Goal: Information Seeking & Learning: Check status

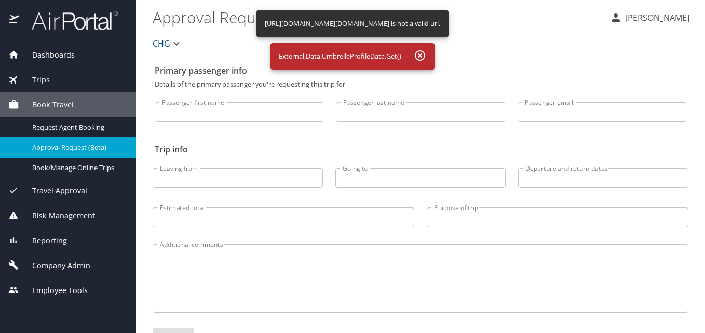
click at [55, 242] on span "Reporting" at bounding box center [43, 240] width 48 height 11
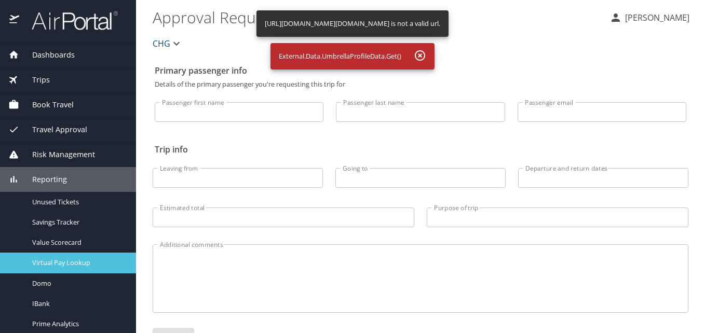
click at [73, 256] on link "Virtual Pay Lookup" at bounding box center [68, 263] width 136 height 20
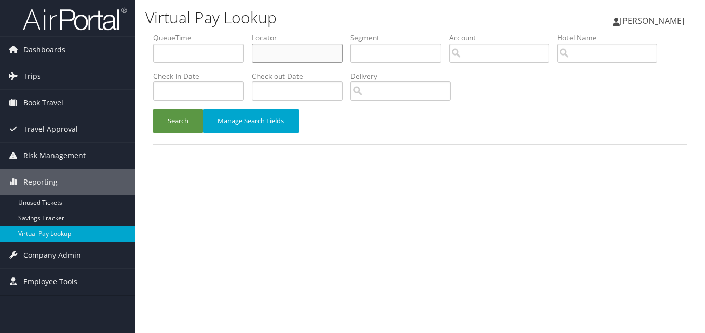
click at [307, 53] on input "text" at bounding box center [297, 53] width 91 height 19
paste input "KCPTKG"
click at [277, 54] on input "KCPTKG" at bounding box center [297, 53] width 91 height 19
type input "KCPTKG"
click at [175, 120] on button "Search" at bounding box center [178, 121] width 50 height 24
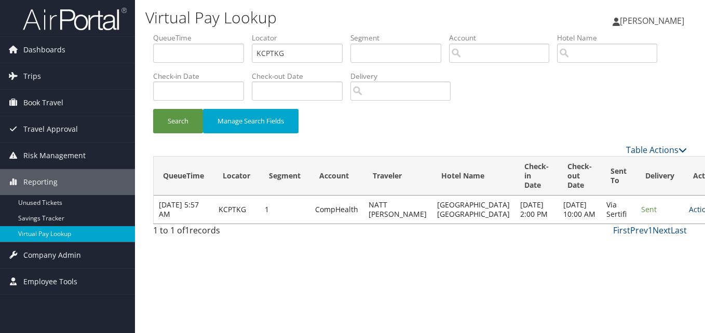
click at [688, 214] on link "Actions" at bounding box center [704, 209] width 33 height 10
click at [652, 245] on link "Logs" at bounding box center [642, 252] width 65 height 18
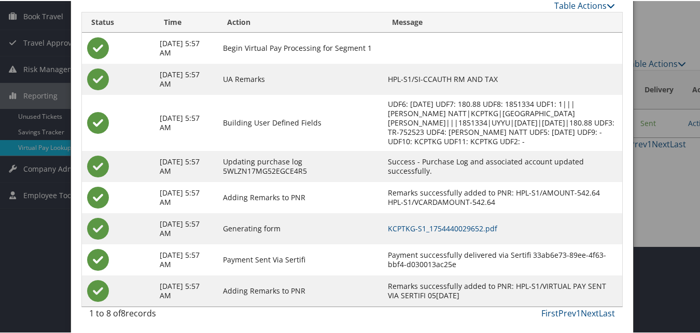
scroll to position [89, 0]
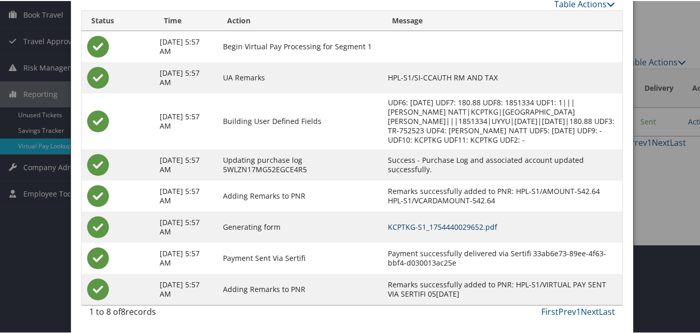
click at [492, 228] on link "KCPTKG-S1_1754440029652.pdf" at bounding box center [442, 226] width 109 height 10
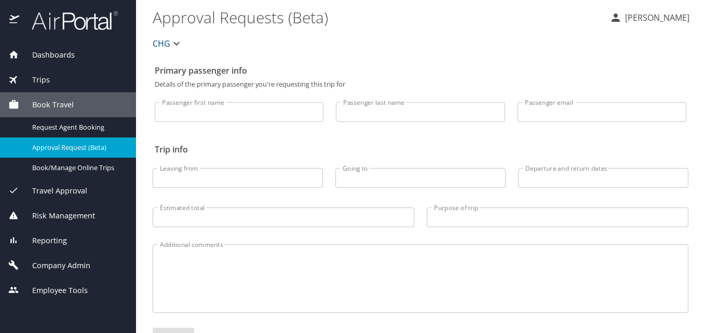
click at [59, 50] on span "Dashboards" at bounding box center [47, 54] width 56 height 11
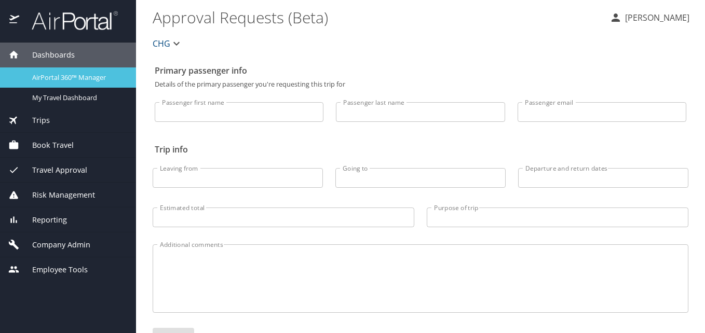
click at [60, 81] on span "AirPortal 360™ Manager" at bounding box center [77, 78] width 91 height 10
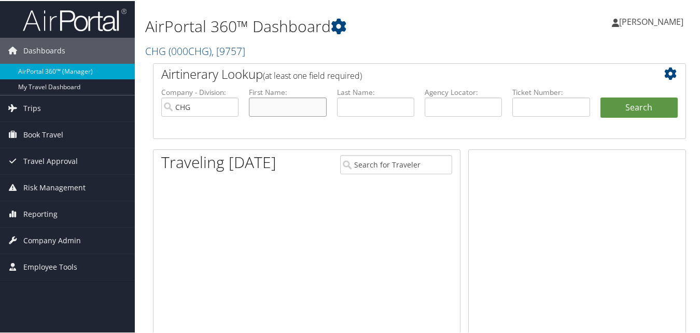
click at [289, 106] on input "text" at bounding box center [287, 105] width 77 height 19
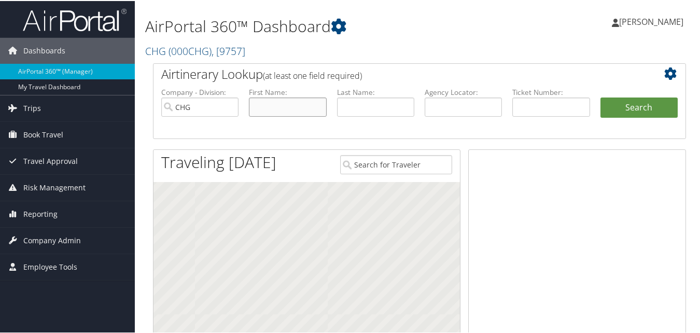
paste input "[PERSON_NAME]"
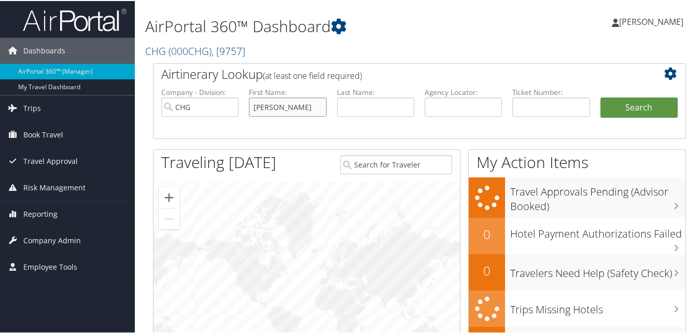
click at [287, 105] on input "Enchanta Jenkins" at bounding box center [287, 105] width 77 height 19
drag, startPoint x: 273, startPoint y: 112, endPoint x: 217, endPoint y: 115, distance: 56.6
click at [217, 115] on ul "Company - Division: CHG First Name: Enchanta Jenkins Last Name: Agency Locator:…" at bounding box center [419, 112] width 527 height 52
drag, startPoint x: 287, startPoint y: 105, endPoint x: 238, endPoint y: 105, distance: 49.3
click at [238, 105] on ul "Company - Division: CHG First Name: Enchanta Jenkins Last Name: Agency Locator:…" at bounding box center [419, 112] width 527 height 52
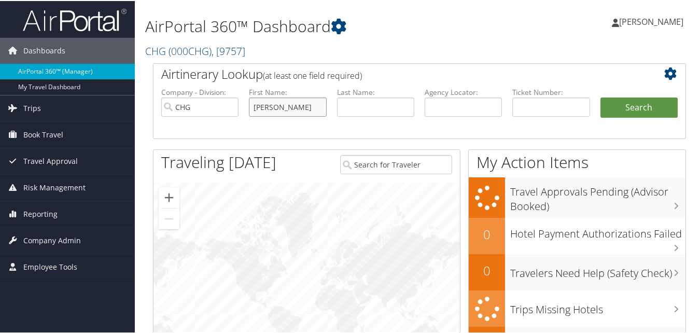
type input "Jenkins"
click at [367, 101] on input "text" at bounding box center [375, 105] width 77 height 19
paste input "Enchanta"
click at [384, 105] on input "Enchanta" at bounding box center [375, 105] width 77 height 19
type input "Enchanta"
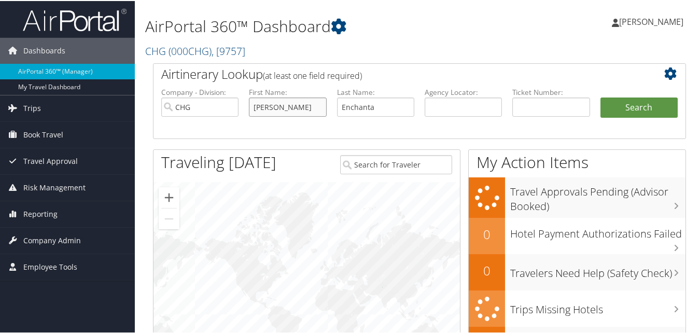
click at [321, 108] on input "Jenkins" at bounding box center [287, 105] width 77 height 19
click at [630, 106] on button "Search" at bounding box center [639, 106] width 77 height 21
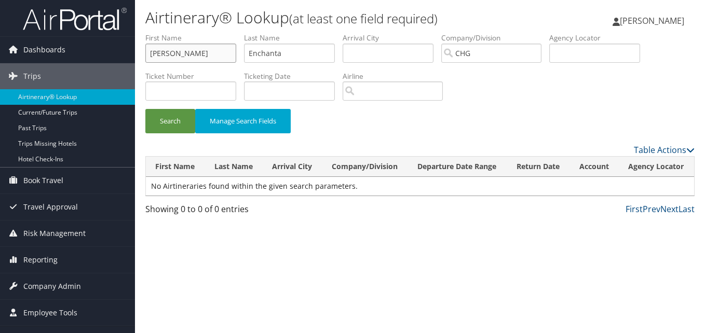
click at [191, 61] on input "[PERSON_NAME]" at bounding box center [190, 53] width 91 height 19
drag, startPoint x: 207, startPoint y: 52, endPoint x: 102, endPoint y: 33, distance: 107.1
click at [74, 35] on div "Dashboards AirPortal 360™ (Manager) My Travel Dashboard Trips Airtinerary® Look…" at bounding box center [352, 166] width 705 height 333
paste input "Enchanta"
drag, startPoint x: 184, startPoint y: 55, endPoint x: 214, endPoint y: 62, distance: 31.3
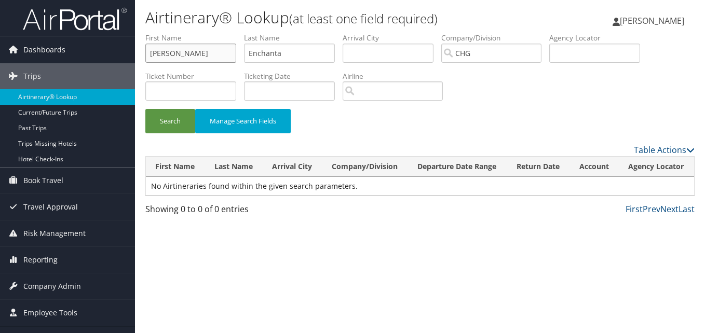
click at [214, 62] on input "[PERSON_NAME]" at bounding box center [190, 53] width 91 height 19
type input "Enchanta"
drag, startPoint x: 316, startPoint y: 50, endPoint x: 189, endPoint y: 31, distance: 128.1
click at [189, 31] on div "Airtinerary® Lookup (at least one field required) Luke Perry Luke Perry My Sett…" at bounding box center [420, 166] width 570 height 333
paste input "Jenkins"
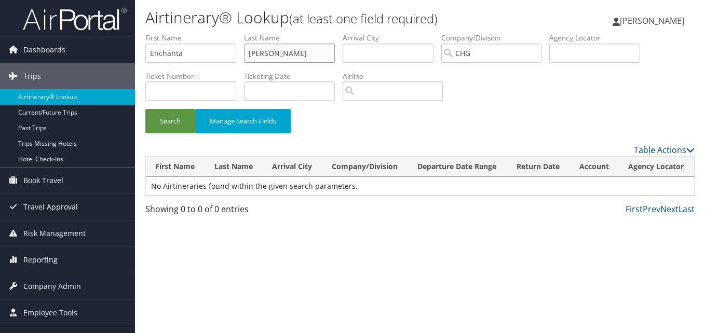
type input "Jenkins"
click at [195, 56] on input "Enchanta" at bounding box center [190, 53] width 91 height 19
type input "Enchanta"
click at [183, 120] on button "Search" at bounding box center [170, 121] width 50 height 24
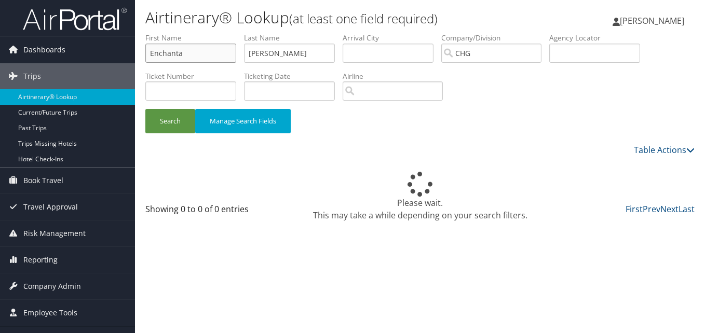
click at [150, 57] on input "Enchanta" at bounding box center [190, 53] width 91 height 19
click at [252, 56] on input "Jenkins" at bounding box center [289, 53] width 91 height 19
click at [251, 56] on input "Jenkins" at bounding box center [289, 53] width 91 height 19
click at [247, 56] on input "Jenkins" at bounding box center [289, 53] width 91 height 19
click at [150, 53] on input "Enchanta" at bounding box center [190, 53] width 91 height 19
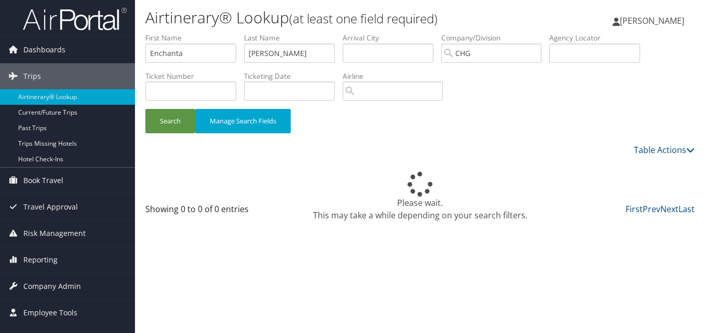
click at [282, 204] on div "Please wait. This may take a while depending on your search filters." at bounding box center [419, 197] width 549 height 50
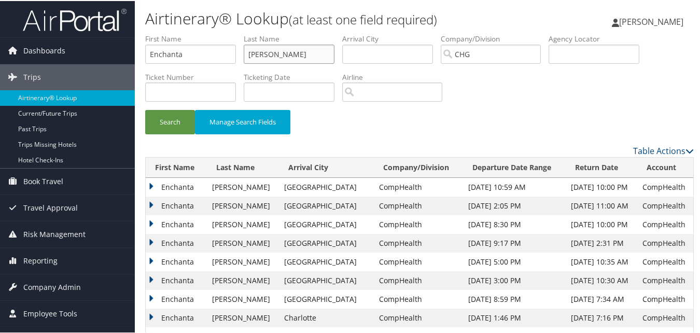
drag, startPoint x: 279, startPoint y: 58, endPoint x: 214, endPoint y: 47, distance: 65.8
click at [214, 33] on ul "First Name Enchanta Last Name Jenkins Departure City Arrival City Company/Divis…" at bounding box center [419, 33] width 549 height 0
drag, startPoint x: 214, startPoint y: 47, endPoint x: 96, endPoint y: 47, distance: 117.8
click at [573, 57] on input "text" at bounding box center [594, 53] width 91 height 19
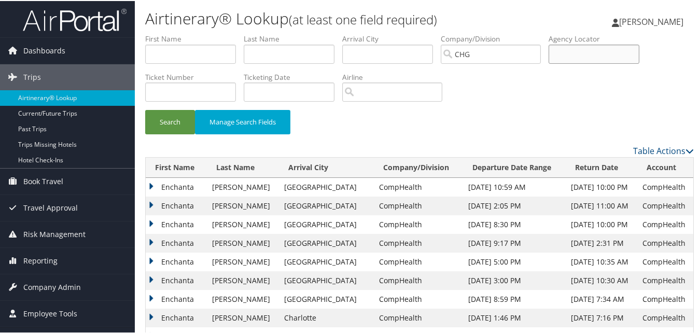
paste input "SGVLJN"
click at [580, 56] on input "SGVLJN" at bounding box center [594, 53] width 91 height 19
click at [578, 57] on input "SGVLJN" at bounding box center [594, 53] width 91 height 19
type input "SGVLJN"
click at [176, 119] on button "Search" at bounding box center [170, 121] width 50 height 24
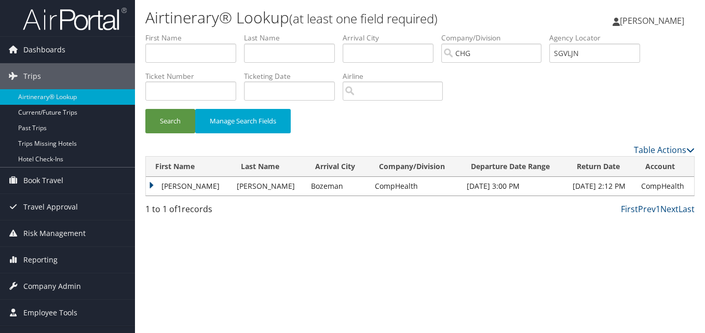
click at [188, 184] on td "Jacqueline" at bounding box center [189, 186] width 86 height 19
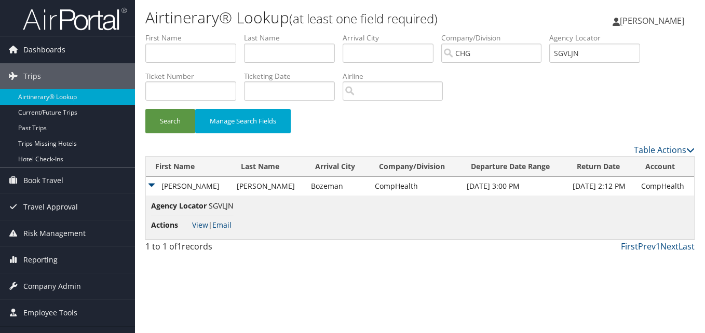
click at [208, 229] on span "View | Email" at bounding box center [211, 225] width 39 height 10
click at [202, 222] on link "View" at bounding box center [200, 225] width 16 height 10
drag, startPoint x: 584, startPoint y: 54, endPoint x: 549, endPoint y: 49, distance: 35.6
click at [549, 33] on ul "First Name Last Name Departure City Arrival City Company/Division CHG Airport/C…" at bounding box center [419, 33] width 549 height 0
click at [51, 256] on span "Reporting" at bounding box center [40, 260] width 34 height 26
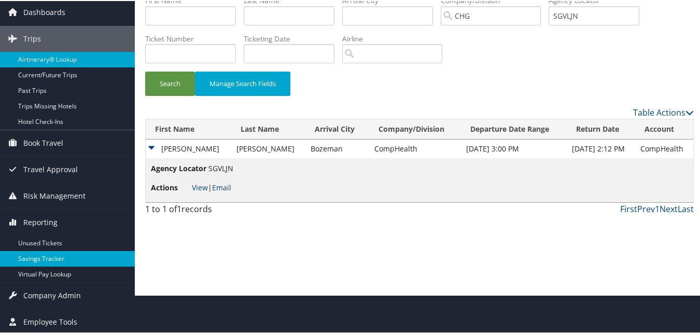
scroll to position [40, 0]
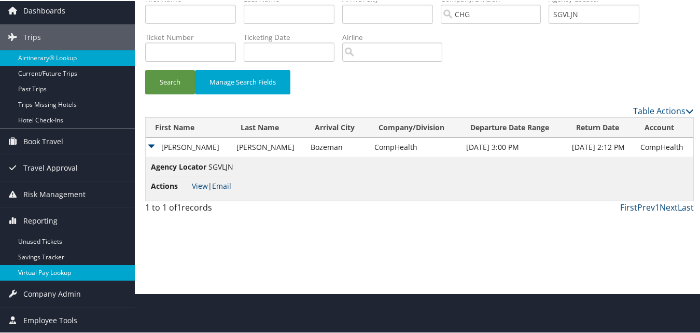
click at [44, 264] on link "Virtual Pay Lookup" at bounding box center [67, 272] width 135 height 16
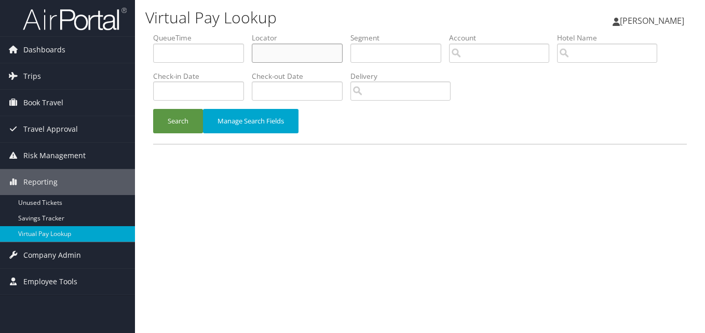
click at [273, 46] on input "text" at bounding box center [297, 53] width 91 height 19
paste input "SGVLJN"
type input "SGVLJN"
click at [167, 123] on button "Search" at bounding box center [178, 121] width 50 height 24
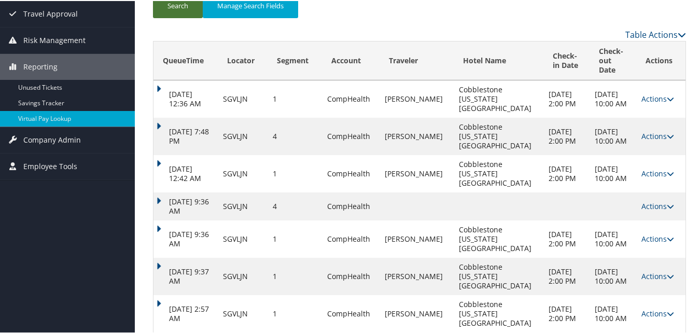
scroll to position [170, 0]
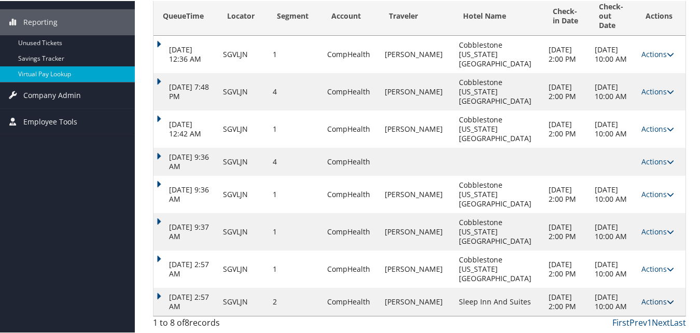
click at [647, 296] on link "Actions" at bounding box center [658, 301] width 33 height 10
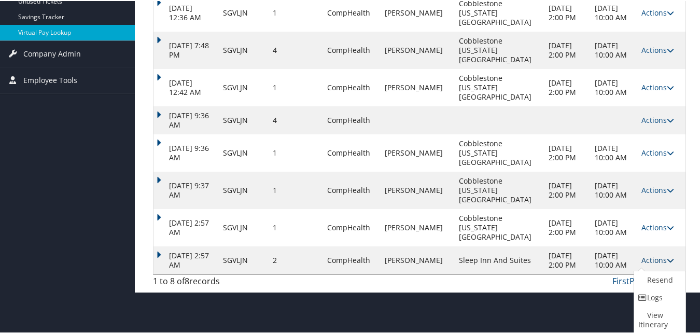
click at [647, 295] on link "Logs" at bounding box center [658, 297] width 49 height 18
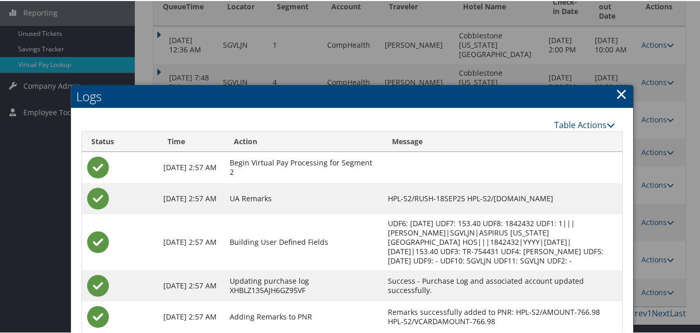
scroll to position [291, 0]
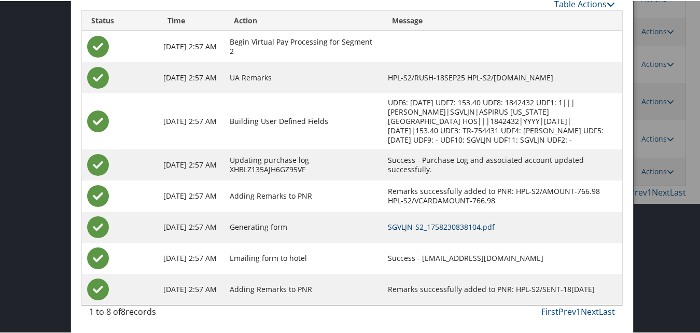
click at [444, 227] on link "SGVLJN-S2_1758230838104.pdf" at bounding box center [441, 226] width 107 height 10
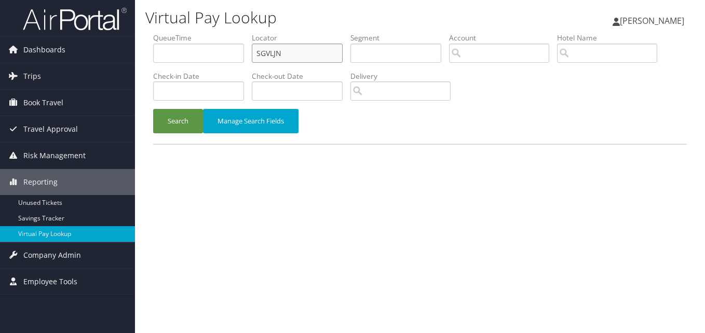
drag, startPoint x: 290, startPoint y: 51, endPoint x: 244, endPoint y: 53, distance: 45.7
click at [244, 33] on ul "QueueTime Locator SGVLJN Segment Account Traveler Hotel Name Check-in Date Chec…" at bounding box center [419, 33] width 533 height 0
click at [76, 51] on link "Dashboards" at bounding box center [67, 50] width 135 height 26
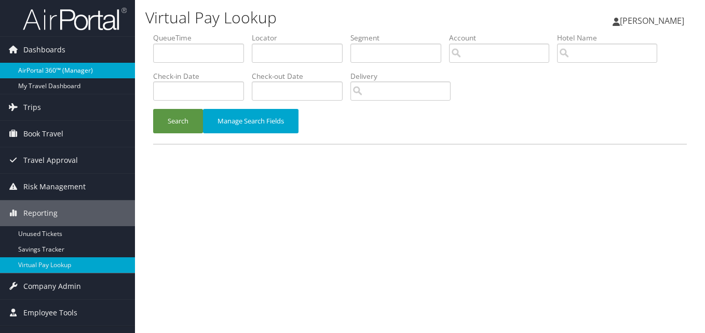
click at [75, 73] on link "AirPortal 360™ (Manager)" at bounding box center [67, 71] width 135 height 16
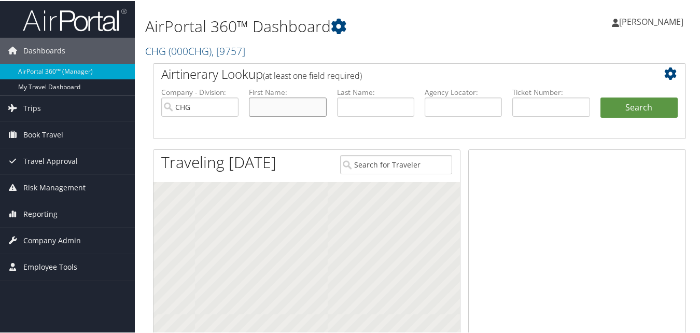
click at [279, 101] on input "text" at bounding box center [287, 105] width 77 height 19
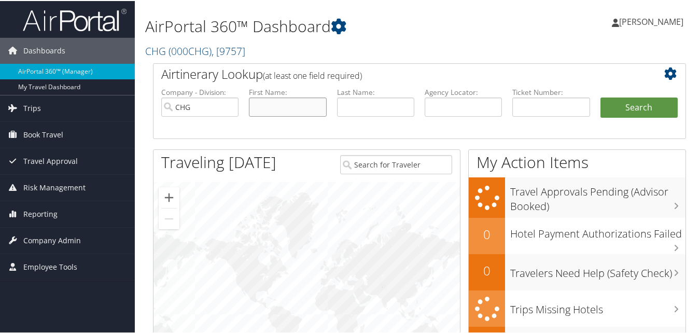
paste input "Samiksha Bansal"
drag, startPoint x: 286, startPoint y: 107, endPoint x: 322, endPoint y: 115, distance: 36.7
click at [322, 115] on input "Samiksha Bansal" at bounding box center [287, 105] width 77 height 19
type input "[PERSON_NAME]"
click at [350, 101] on input "text" at bounding box center [375, 105] width 77 height 19
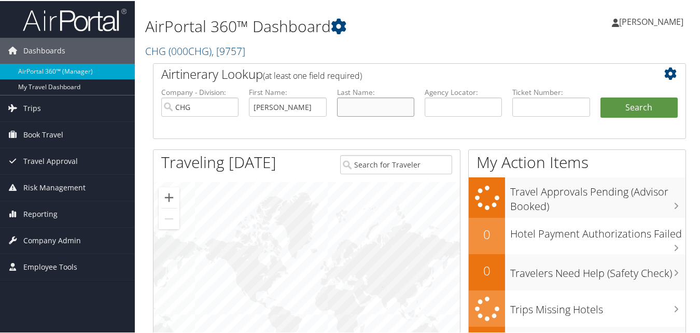
paste input "Bansal"
click at [342, 110] on input "Bansal" at bounding box center [375, 105] width 77 height 19
type input "Bansal"
click at [296, 111] on input "Samiksha" at bounding box center [287, 105] width 77 height 19
type input "Samiksha"
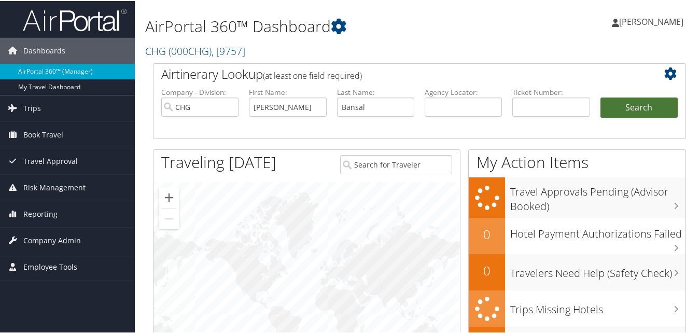
click at [631, 105] on button "Search" at bounding box center [639, 106] width 77 height 21
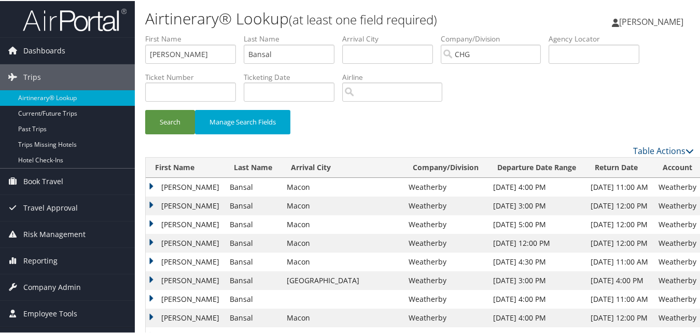
scroll to position [52, 0]
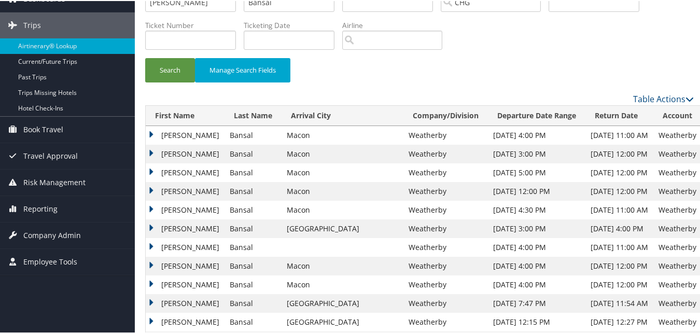
click at [383, 100] on div "Table Actions" at bounding box center [490, 98] width 408 height 12
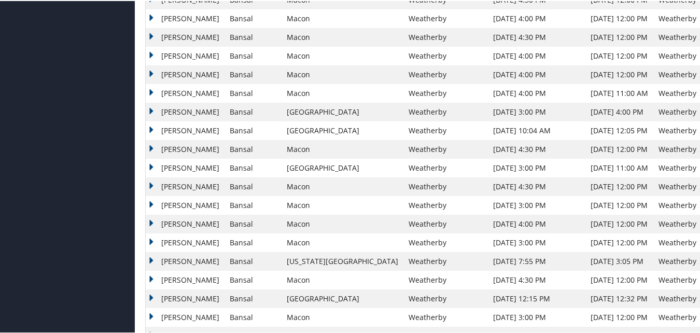
scroll to position [636, 0]
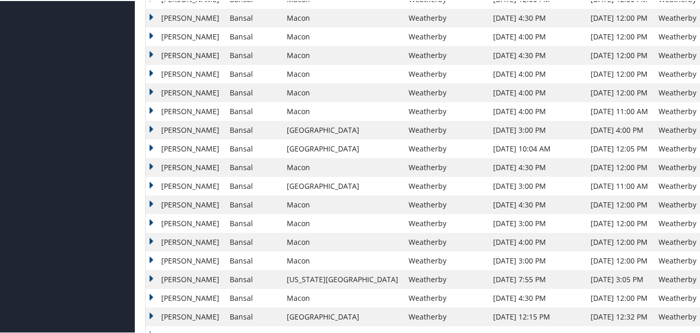
click at [168, 180] on td "[PERSON_NAME]" at bounding box center [185, 185] width 79 height 19
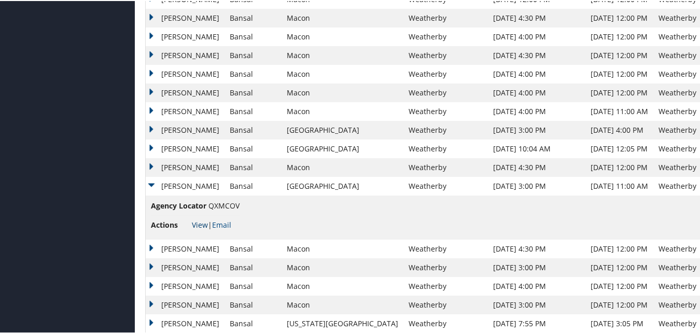
click at [202, 224] on link "View" at bounding box center [200, 224] width 16 height 10
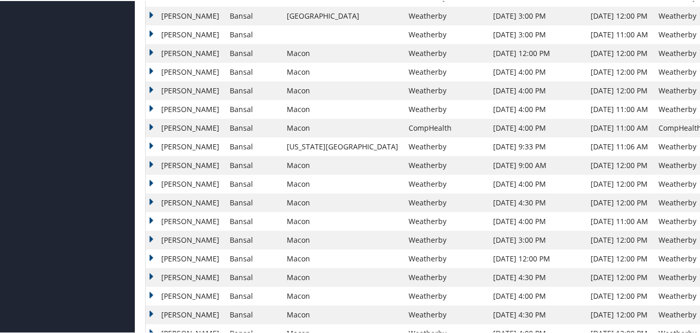
scroll to position [325, 0]
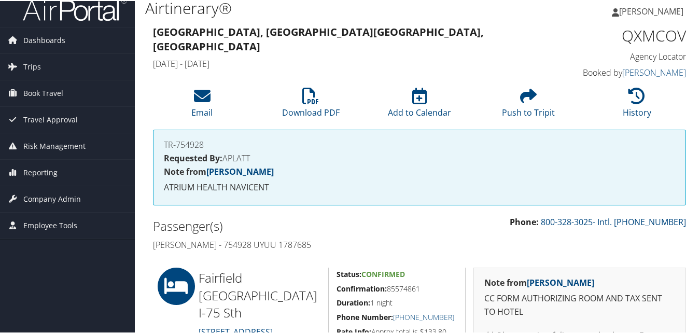
scroll to position [259, 0]
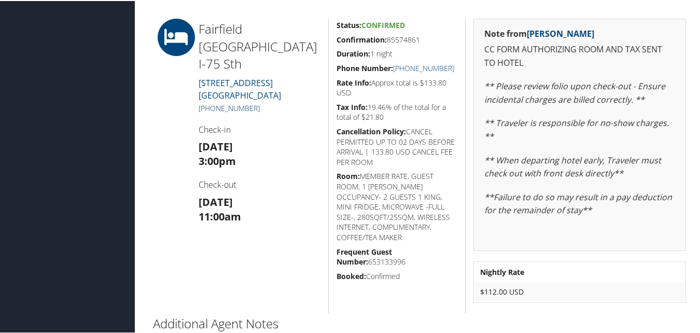
drag, startPoint x: 267, startPoint y: 87, endPoint x: 211, endPoint y: 93, distance: 56.4
click at [211, 102] on h5 "[PHONE_NUMBER]" at bounding box center [260, 107] width 122 height 10
copy link "678) 782-7880"
drag, startPoint x: 303, startPoint y: 74, endPoint x: 199, endPoint y: 22, distance: 115.8
click at [199, 22] on div "[GEOGRAPHIC_DATA] I-[GEOGRAPHIC_DATA][STREET_ADDRESS] [PHONE_NUMBER] Check-in […" at bounding box center [259, 165] width 137 height 295
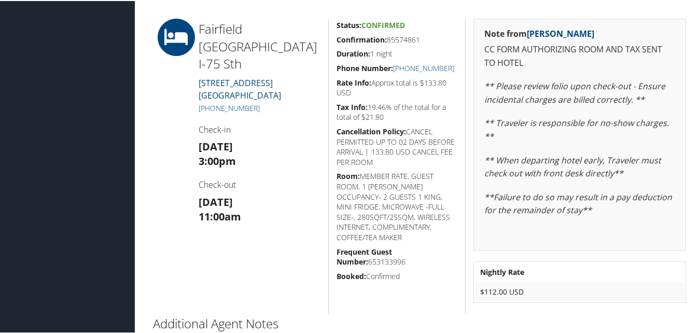
copy div "[GEOGRAPHIC_DATA] I-[GEOGRAPHIC_DATA][STREET_ADDRESS]"
drag, startPoint x: 346, startPoint y: 36, endPoint x: 336, endPoint y: 36, distance: 9.3
click at [337, 36] on h5 "Confirmation: 85574861" at bounding box center [397, 39] width 121 height 10
copy h5 "Confirmation: 85574861"
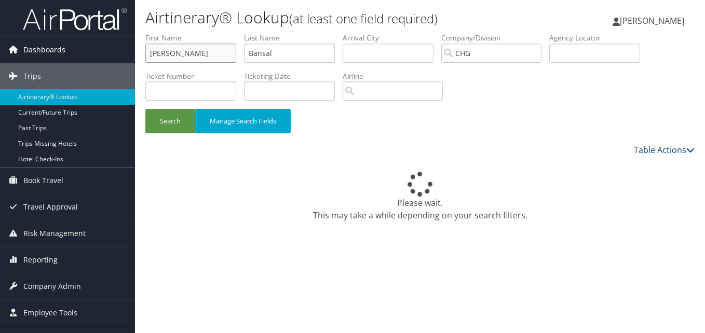
drag, startPoint x: 191, startPoint y: 46, endPoint x: 101, endPoint y: 52, distance: 90.5
click at [101, 52] on div "Dashboards AirPortal 360™ (Manager) My Travel Dashboard Trips Airtinerary® Look…" at bounding box center [352, 166] width 705 height 333
drag, startPoint x: 284, startPoint y: 59, endPoint x: 223, endPoint y: 45, distance: 62.8
click at [223, 33] on ul "First Name Last Name Bansal Departure City Arrival City Company/Division [GEOGR…" at bounding box center [419, 33] width 549 height 0
click at [617, 47] on input "text" at bounding box center [594, 53] width 91 height 19
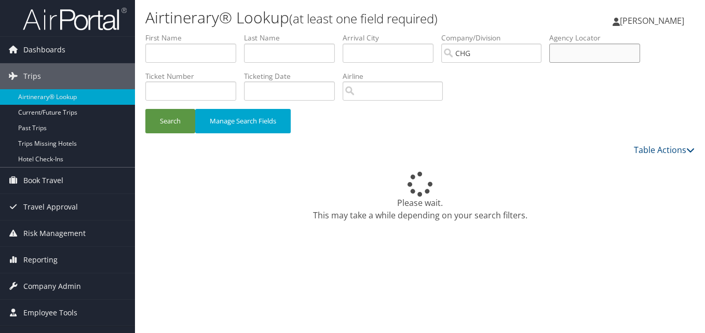
paste input "OFGEUB"
type input "OFGEUB"
click at [169, 119] on button "Search" at bounding box center [170, 121] width 50 height 24
click at [170, 114] on button "Search" at bounding box center [170, 121] width 50 height 24
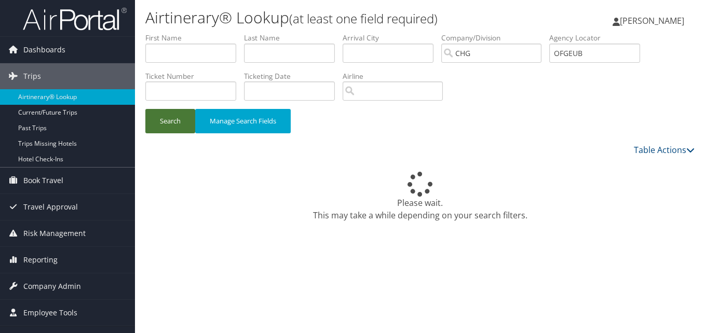
click at [170, 114] on button "Search" at bounding box center [170, 121] width 50 height 24
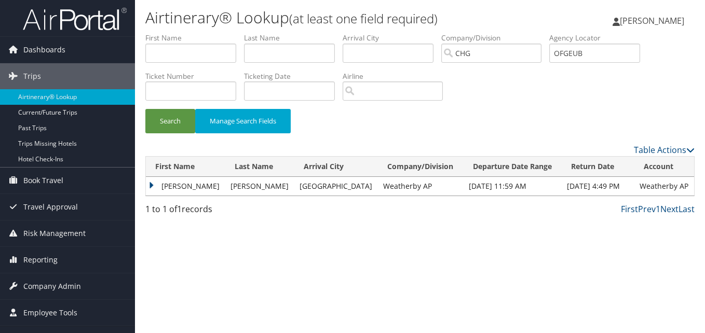
click at [180, 193] on td "[PERSON_NAME]" at bounding box center [185, 186] width 79 height 19
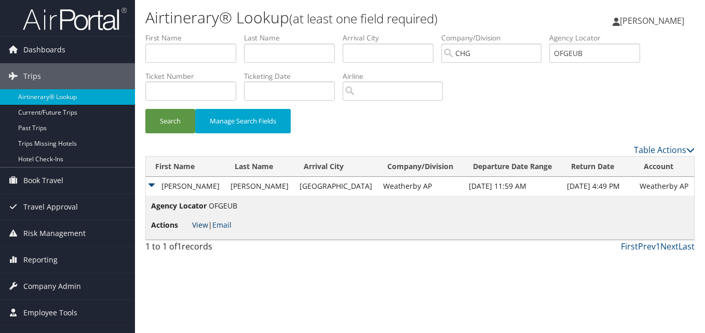
click at [198, 228] on link "View" at bounding box center [200, 225] width 16 height 10
drag, startPoint x: 595, startPoint y: 54, endPoint x: 537, endPoint y: 45, distance: 58.4
click at [537, 33] on ul "First Name Last Name Departure City Arrival City Company/Division [GEOGRAPHIC_D…" at bounding box center [419, 33] width 549 height 0
click at [37, 256] on span "Reporting" at bounding box center [40, 260] width 34 height 26
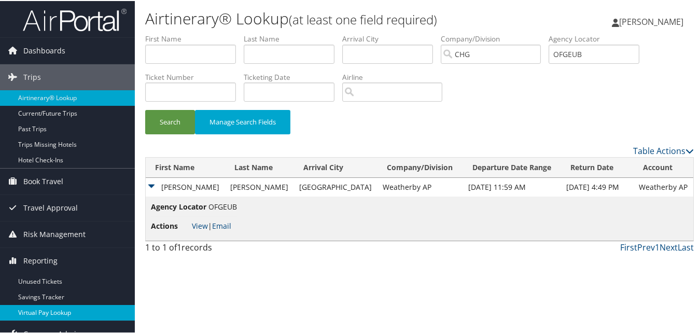
click at [48, 310] on link "Virtual Pay Lookup" at bounding box center [67, 312] width 135 height 16
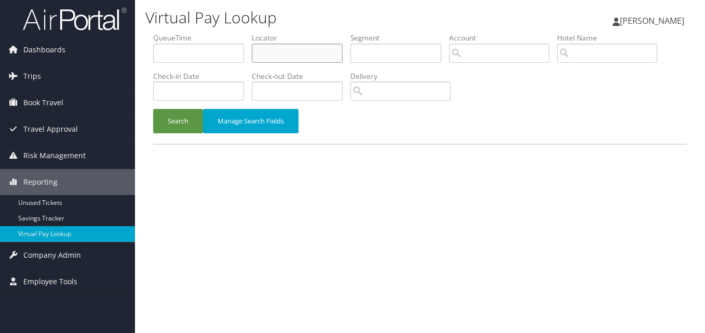
click at [325, 57] on input "text" at bounding box center [297, 53] width 91 height 19
paste input "OFGEUB"
type input "OFGEUB"
click at [198, 117] on button "Search" at bounding box center [178, 121] width 50 height 24
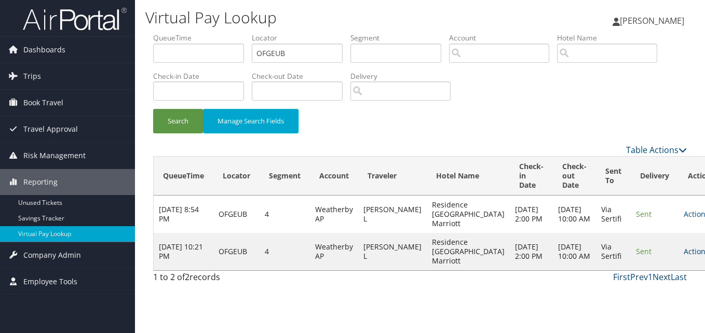
click at [683, 256] on link "Actions" at bounding box center [699, 251] width 33 height 10
drag, startPoint x: 656, startPoint y: 261, endPoint x: 640, endPoint y: 300, distance: 41.4
click at [640, 300] on link "Logs" at bounding box center [641, 298] width 65 height 18
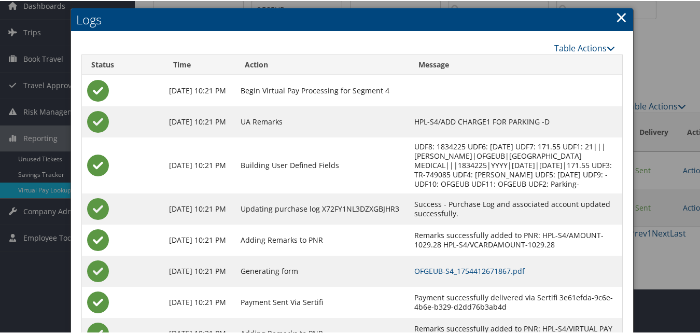
scroll to position [89, 0]
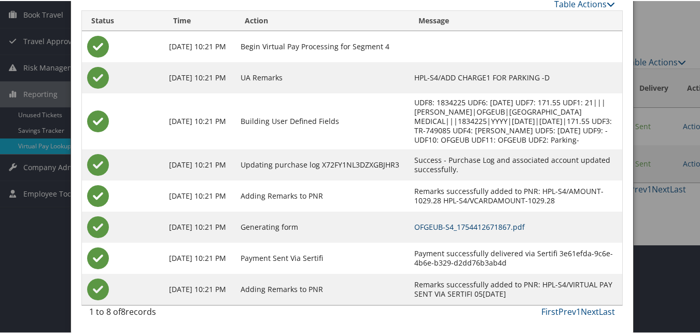
click at [415, 223] on link "OFGEUB-S4_1754412671867.pdf" at bounding box center [470, 226] width 111 height 10
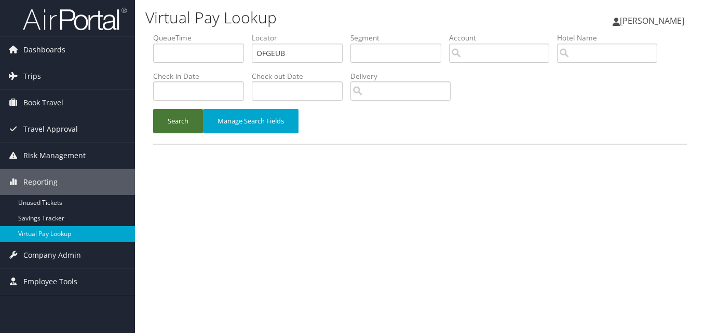
click at [194, 121] on button "Search" at bounding box center [178, 121] width 50 height 24
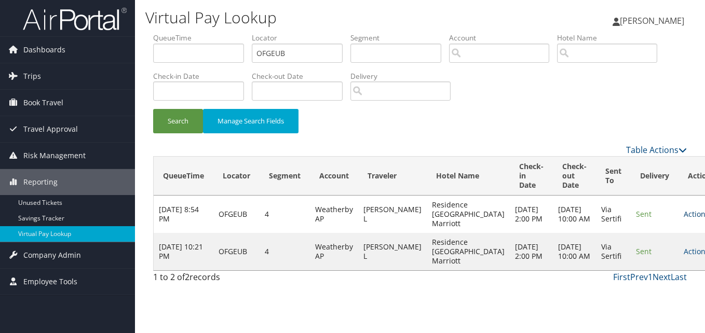
click at [683, 219] on link "Actions" at bounding box center [699, 214] width 33 height 10
click at [645, 256] on link "Logs" at bounding box center [641, 252] width 65 height 18
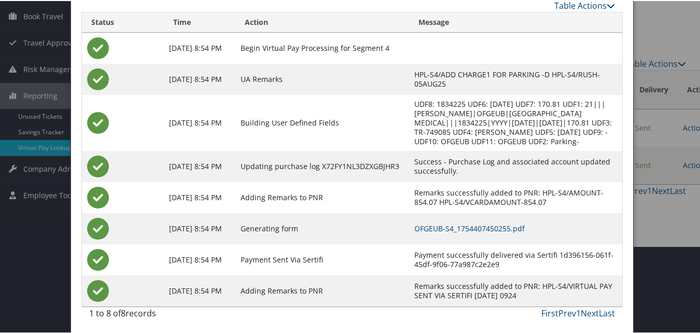
scroll to position [89, 0]
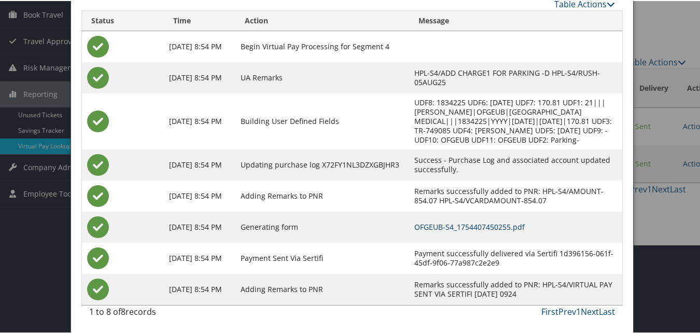
click at [457, 226] on link "OFGEUB-S4_1754407450255.pdf" at bounding box center [470, 226] width 111 height 10
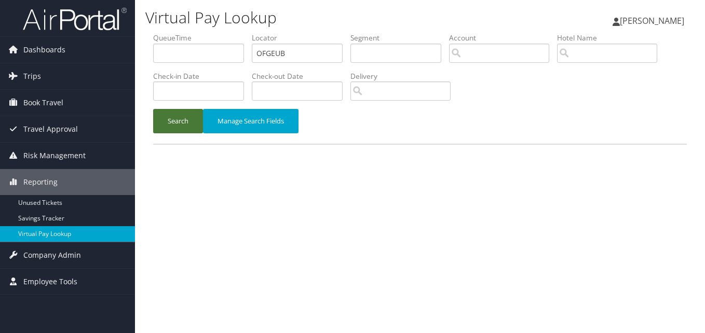
click at [185, 123] on button "Search" at bounding box center [178, 121] width 50 height 24
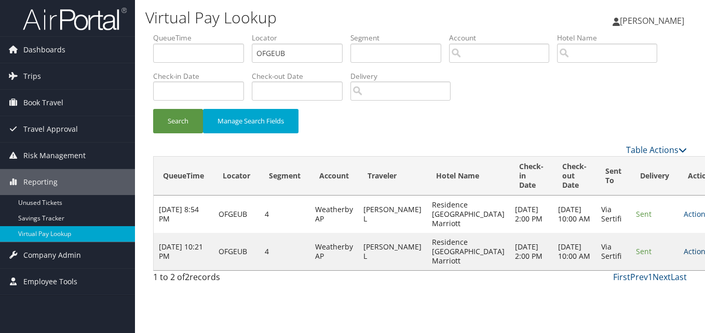
click at [683, 256] on link "Actions" at bounding box center [699, 251] width 33 height 10
click at [634, 290] on link "Logs" at bounding box center [641, 298] width 65 height 18
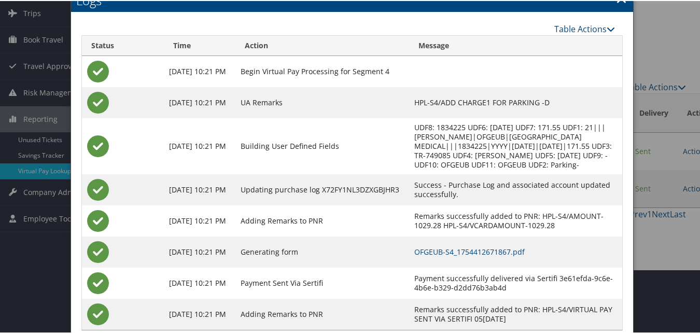
scroll to position [89, 0]
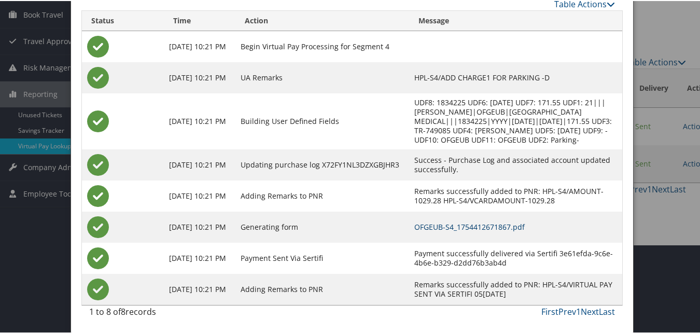
click at [444, 226] on link "OFGEUB-S4_1754412671867.pdf" at bounding box center [470, 226] width 111 height 10
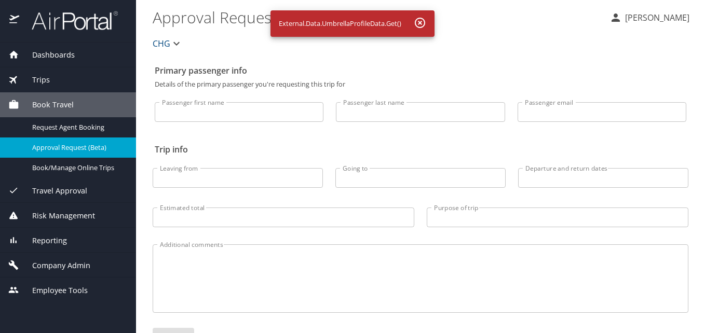
click at [67, 192] on span "Travel Approval" at bounding box center [53, 190] width 68 height 11
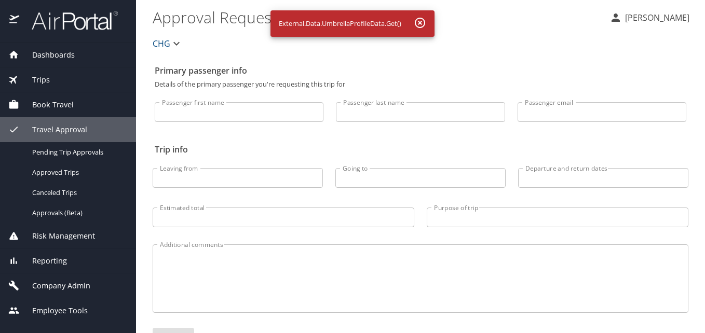
click at [68, 252] on div "Reporting" at bounding box center [68, 261] width 136 height 25
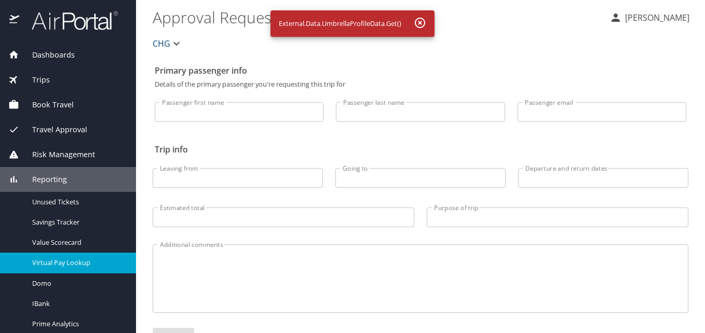
click at [77, 260] on span "Virtual Pay Lookup" at bounding box center [77, 263] width 91 height 10
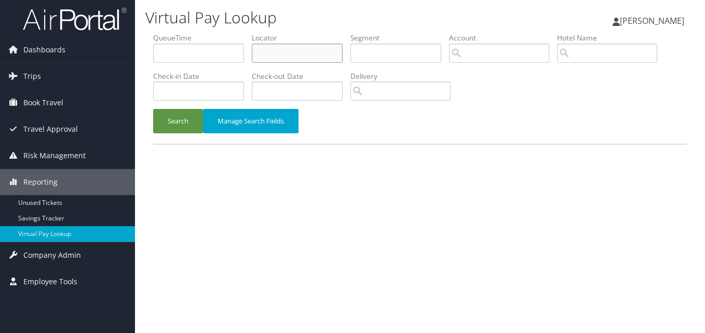
click at [274, 58] on input "text" at bounding box center [297, 53] width 91 height 19
paste input "QZANVV"
type input "QZANVV"
click at [173, 115] on button "Search" at bounding box center [178, 121] width 50 height 24
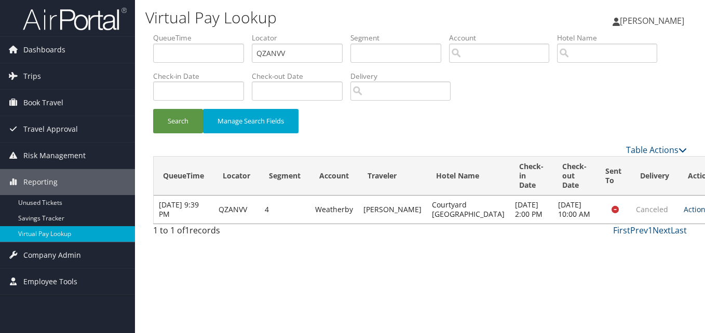
click at [683, 214] on link "Actions" at bounding box center [699, 209] width 33 height 10
click at [650, 236] on link "Logs" at bounding box center [641, 229] width 65 height 18
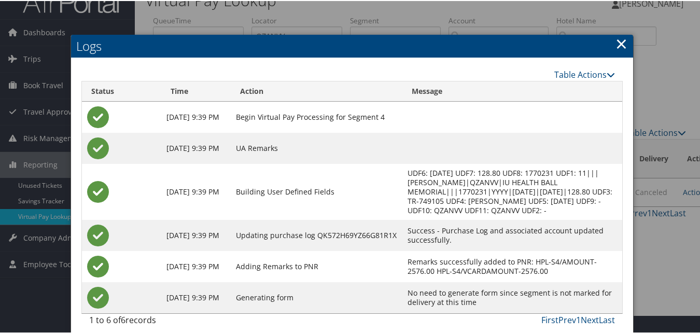
scroll to position [26, 0]
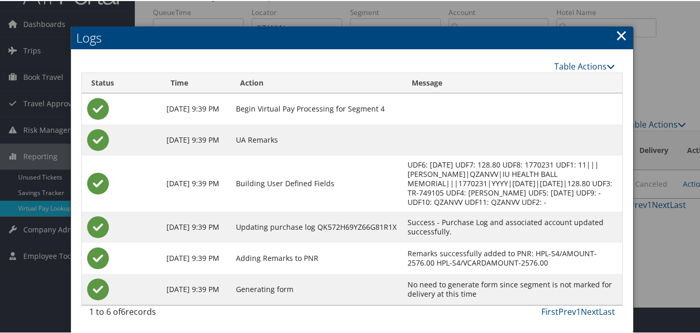
click at [619, 36] on link "×" at bounding box center [622, 34] width 12 height 21
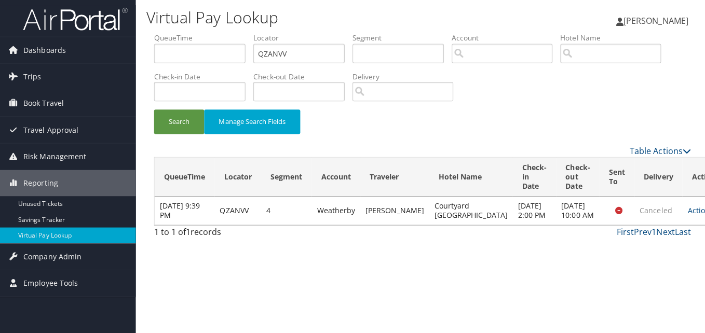
scroll to position [0, 0]
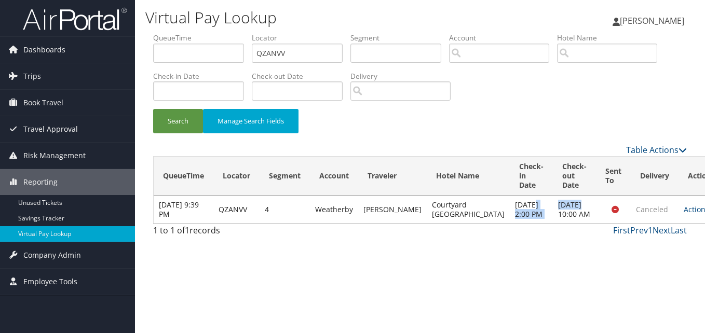
drag, startPoint x: 485, startPoint y: 205, endPoint x: 541, endPoint y: 207, distance: 55.5
click at [541, 207] on tr "Jul 22, 2025 9:39 PM QZANVV 4 Weatherby SIDDIQUI FAISAL Courtyard Muncie Marrio…" at bounding box center [439, 210] width 570 height 28
drag, startPoint x: 541, startPoint y: 207, endPoint x: 516, endPoint y: 253, distance: 52.5
click at [516, 253] on div "Virtual Pay Lookup Luke Perry Luke Perry My Settings Travel Agency Contacts Vie…" at bounding box center [420, 166] width 570 height 333
drag, startPoint x: 289, startPoint y: 48, endPoint x: 255, endPoint y: 50, distance: 33.8
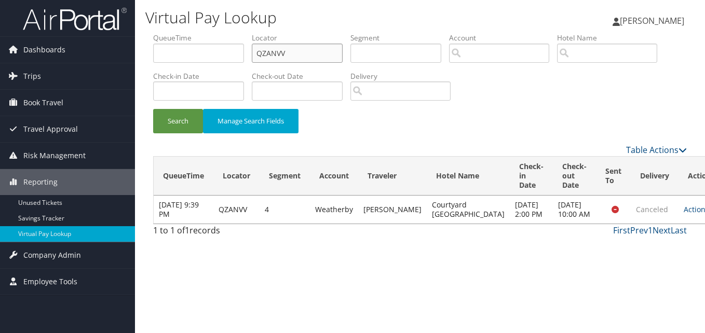
click at [255, 50] on input "QZANVV" at bounding box center [297, 53] width 91 height 19
click at [79, 51] on link "Dashboards" at bounding box center [67, 50] width 135 height 26
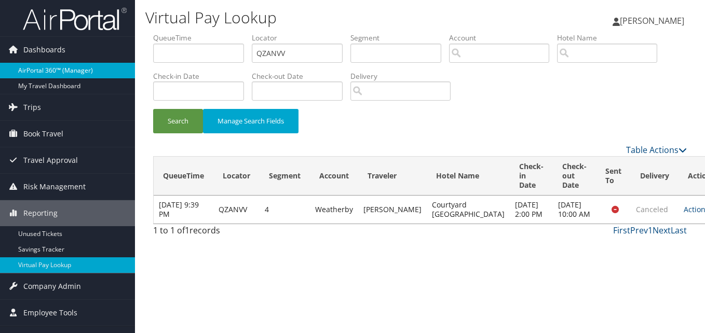
click at [69, 72] on link "AirPortal 360™ (Manager)" at bounding box center [67, 71] width 135 height 16
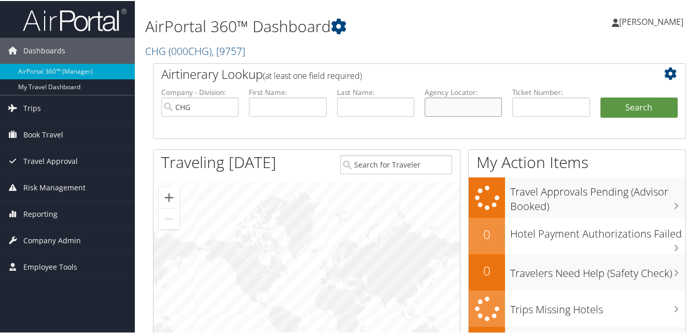
click at [477, 105] on input "text" at bounding box center [463, 105] width 77 height 19
paste input "QZANVV"
type input "QZANVV"
click at [636, 104] on button "Search" at bounding box center [639, 106] width 77 height 21
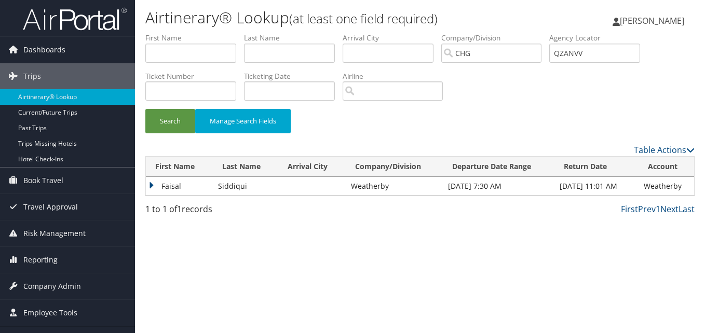
click at [169, 188] on td "Faisal" at bounding box center [179, 186] width 67 height 19
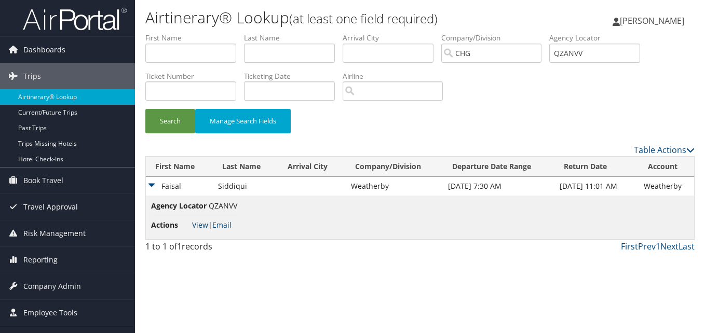
click at [200, 223] on link "View" at bounding box center [200, 225] width 16 height 10
drag, startPoint x: 601, startPoint y: 51, endPoint x: 528, endPoint y: 58, distance: 73.9
click at [528, 33] on ul "First Name Last Name Departure City Arrival City Company/Division [GEOGRAPHIC_D…" at bounding box center [419, 33] width 549 height 0
paste input "DMGNPC"
click at [578, 56] on input "DMGNPC" at bounding box center [594, 53] width 91 height 19
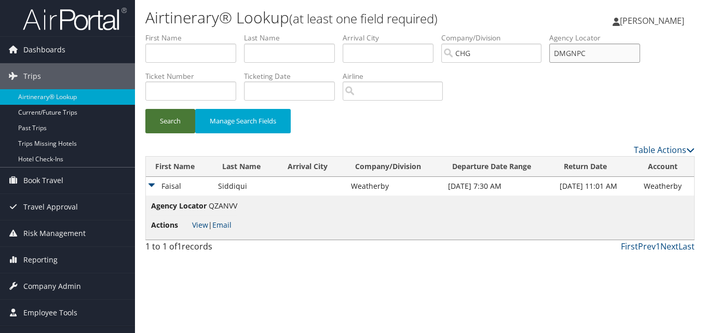
type input "DMGNPC"
click at [167, 119] on button "Search" at bounding box center [170, 121] width 50 height 24
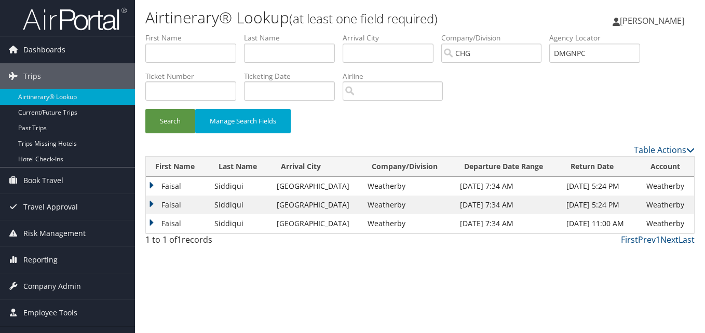
click at [171, 185] on td "Faisal" at bounding box center [177, 186] width 63 height 19
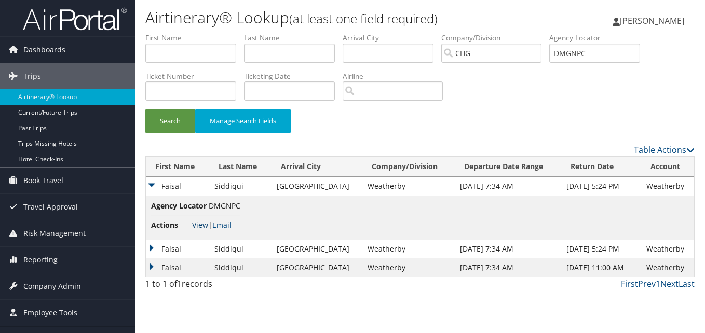
click at [199, 224] on link "View" at bounding box center [200, 225] width 16 height 10
click at [178, 253] on td "Faisal" at bounding box center [177, 249] width 63 height 19
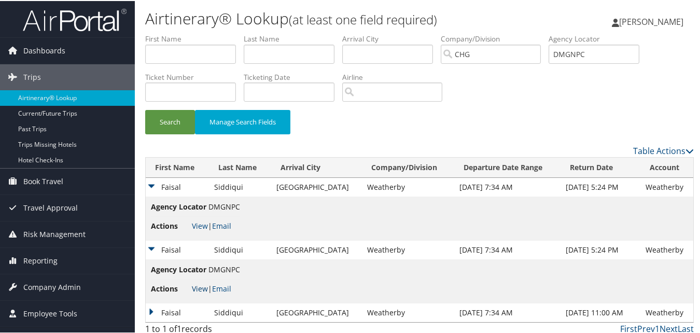
click at [204, 284] on link "View" at bounding box center [200, 288] width 16 height 10
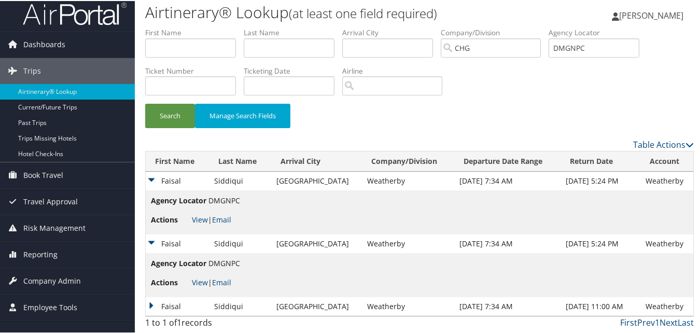
click at [176, 304] on td "Faisal" at bounding box center [177, 305] width 63 height 19
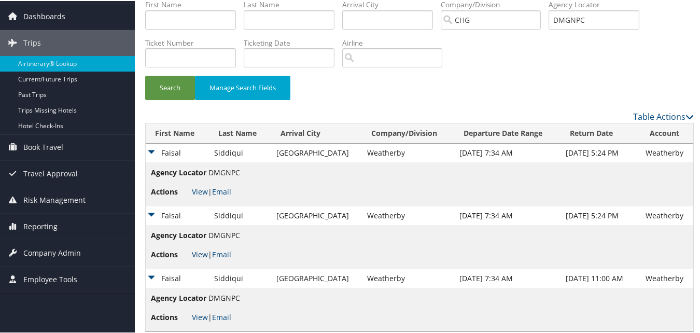
scroll to position [50, 0]
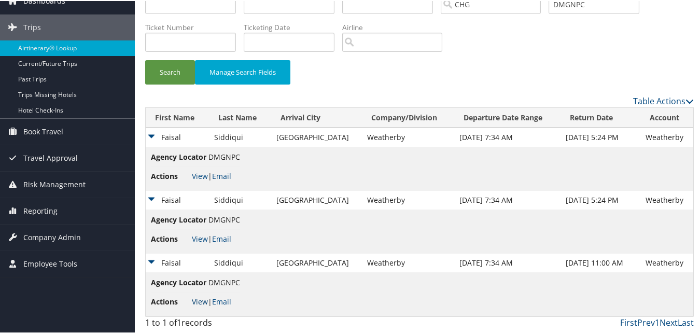
click at [199, 298] on link "View" at bounding box center [200, 301] width 16 height 10
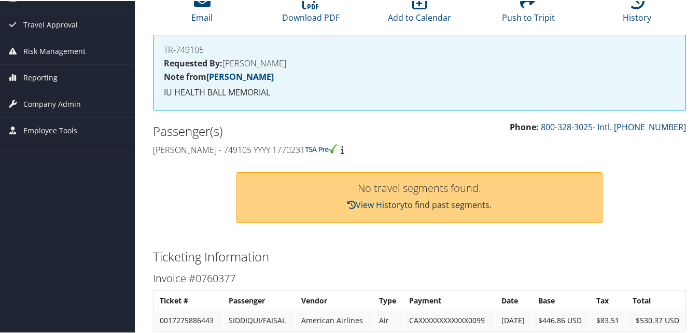
scroll to position [96, 0]
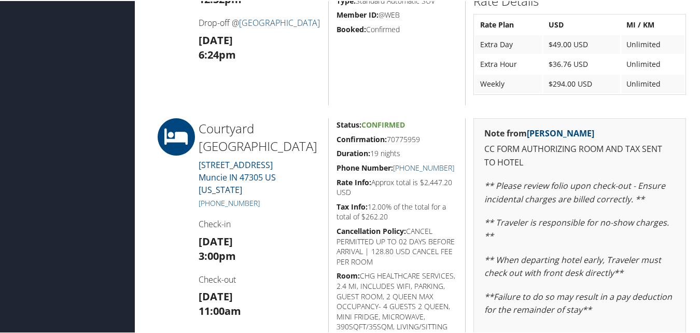
scroll to position [778, 0]
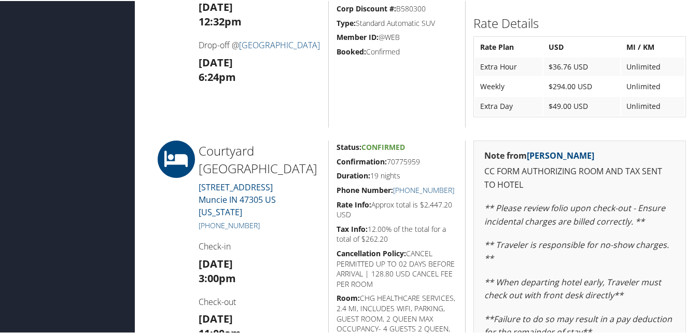
scroll to position [778, 0]
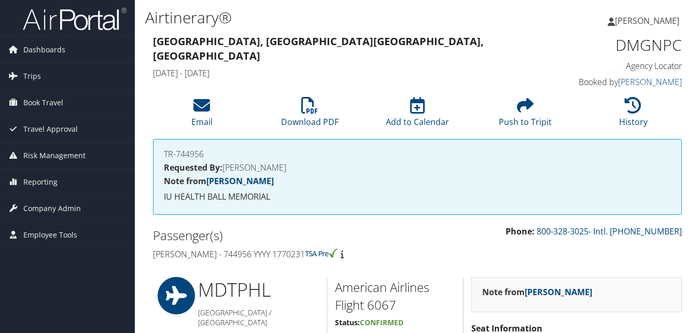
scroll to position [882, 0]
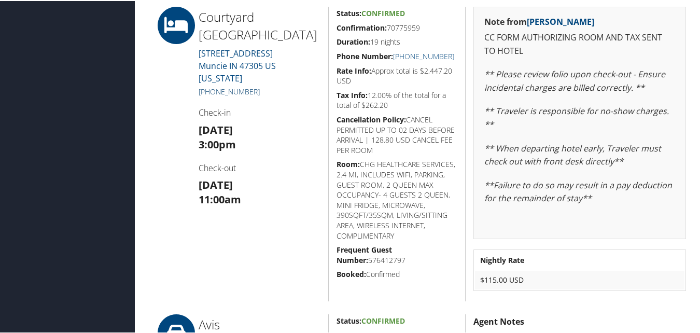
drag, startPoint x: 264, startPoint y: 78, endPoint x: 210, endPoint y: 82, distance: 53.6
click at [210, 86] on h5 "[PHONE_NUMBER]" at bounding box center [260, 91] width 122 height 10
copy link "765) 287-8550"
